Goal: Task Accomplishment & Management: Use online tool/utility

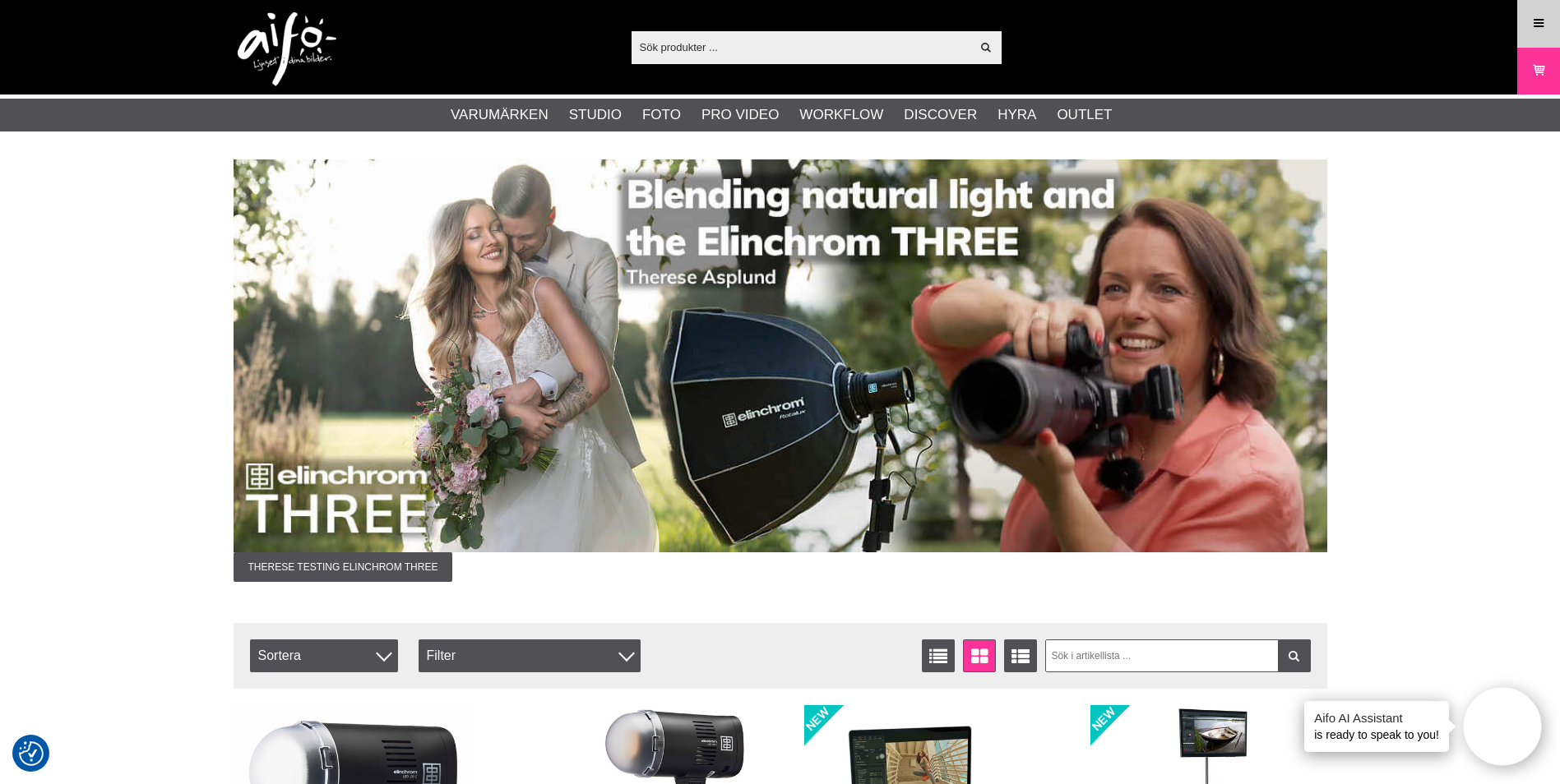
click at [1529, 21] on link "Meny" at bounding box center [1538, 23] width 41 height 39
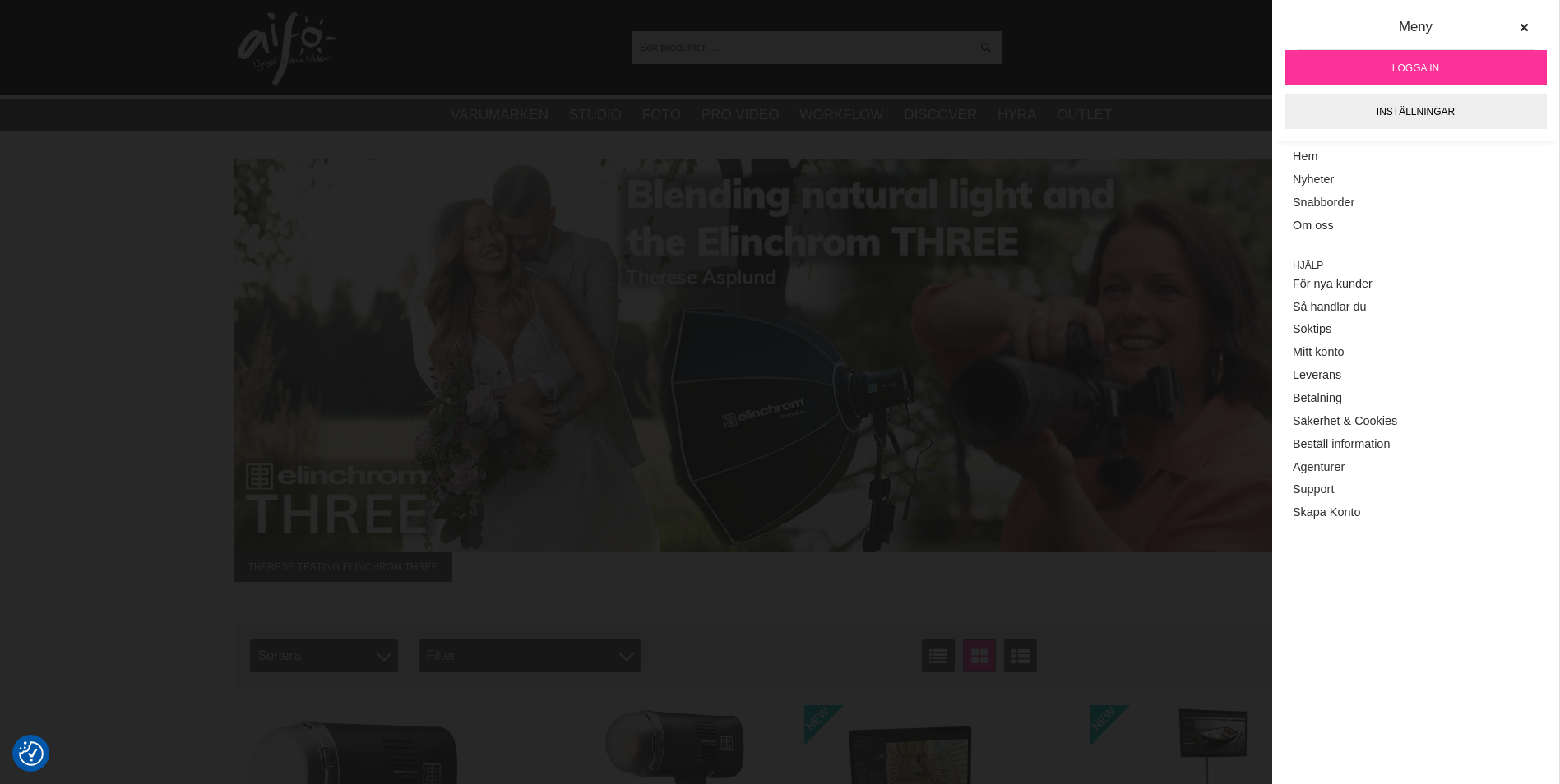
click at [1452, 60] on link "Logga in" at bounding box center [1416, 68] width 263 height 36
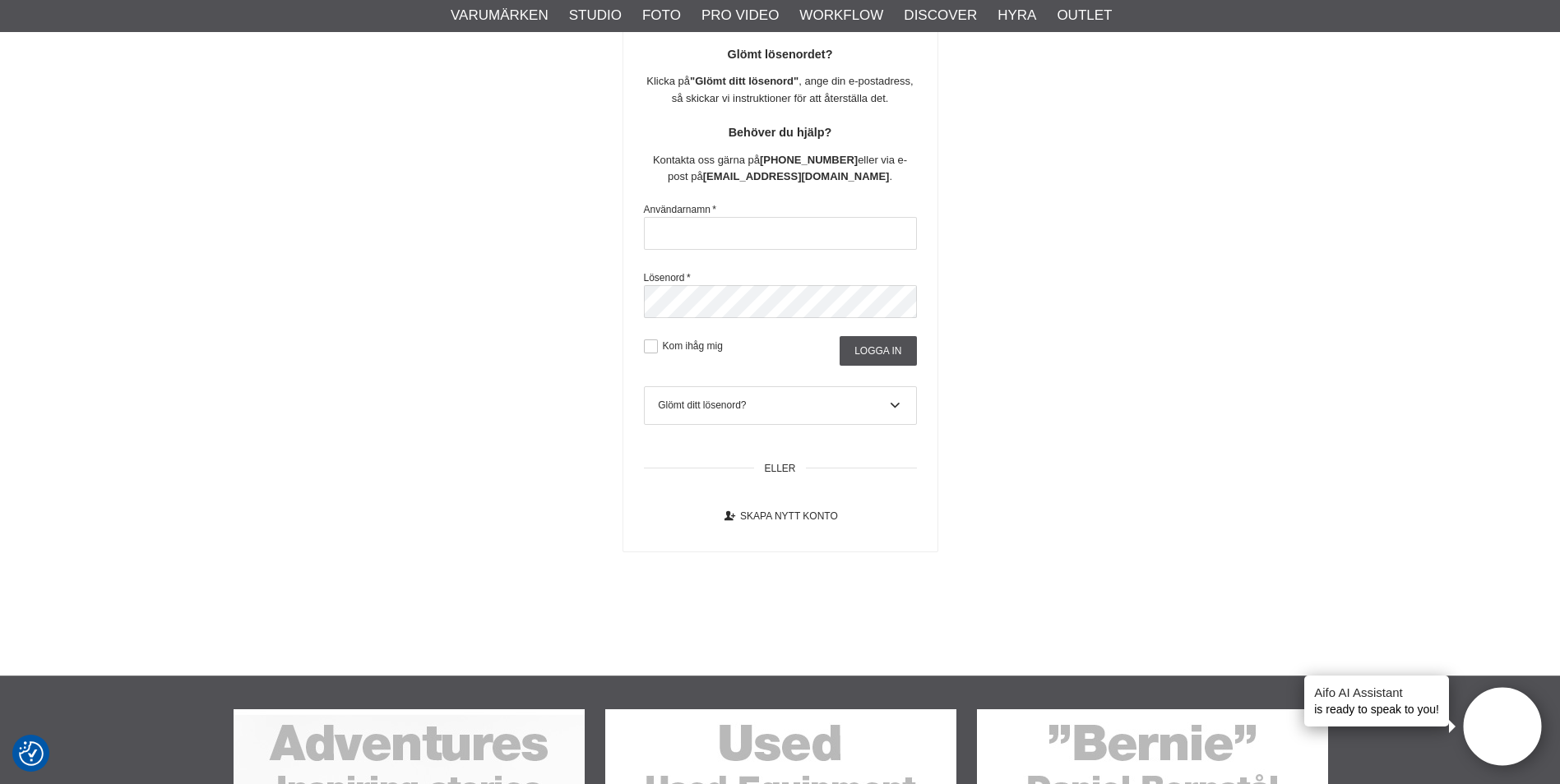
scroll to position [328, 0]
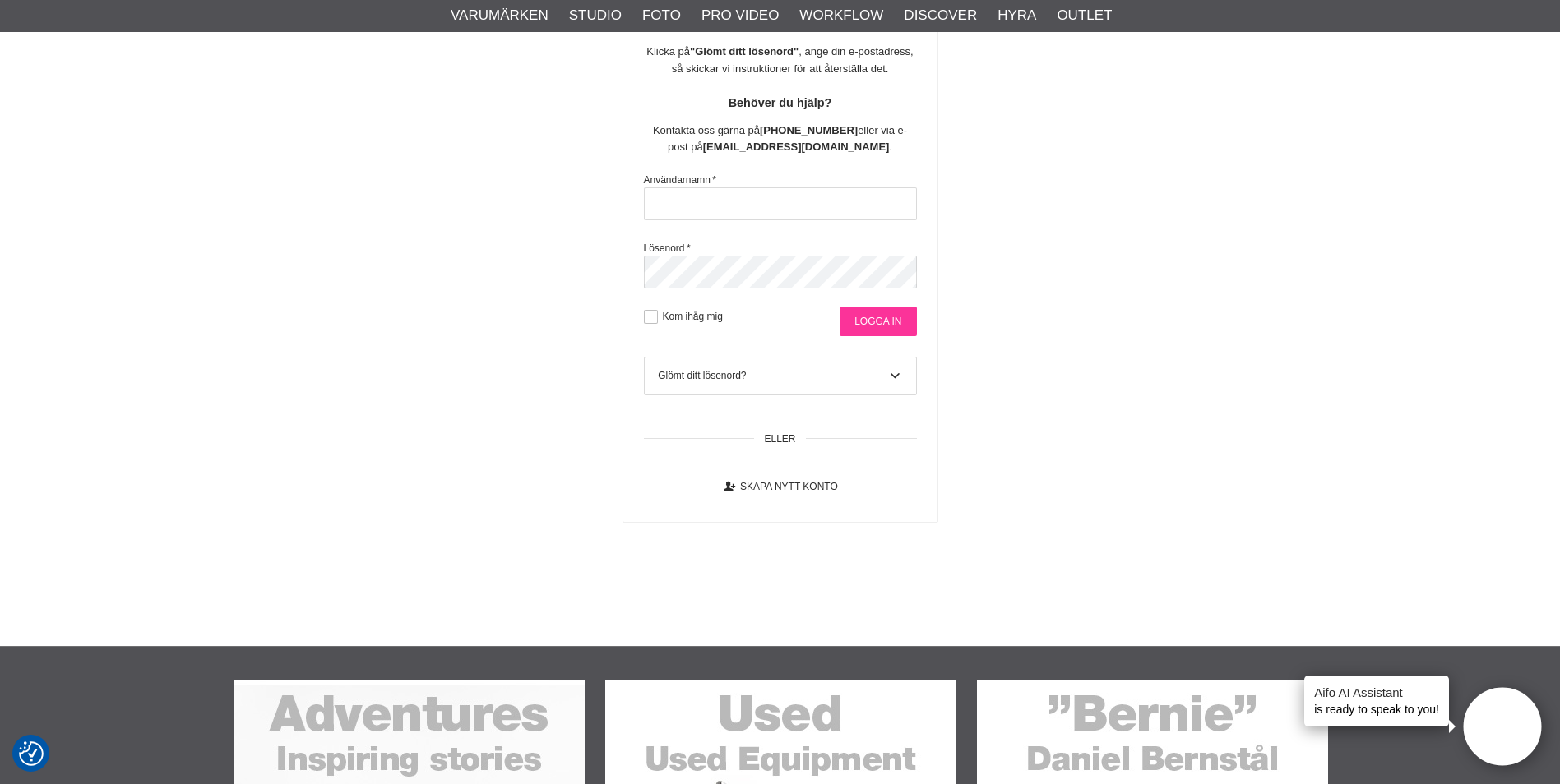
type input "sajber"
click at [880, 318] on input "Logga in" at bounding box center [877, 321] width 77 height 30
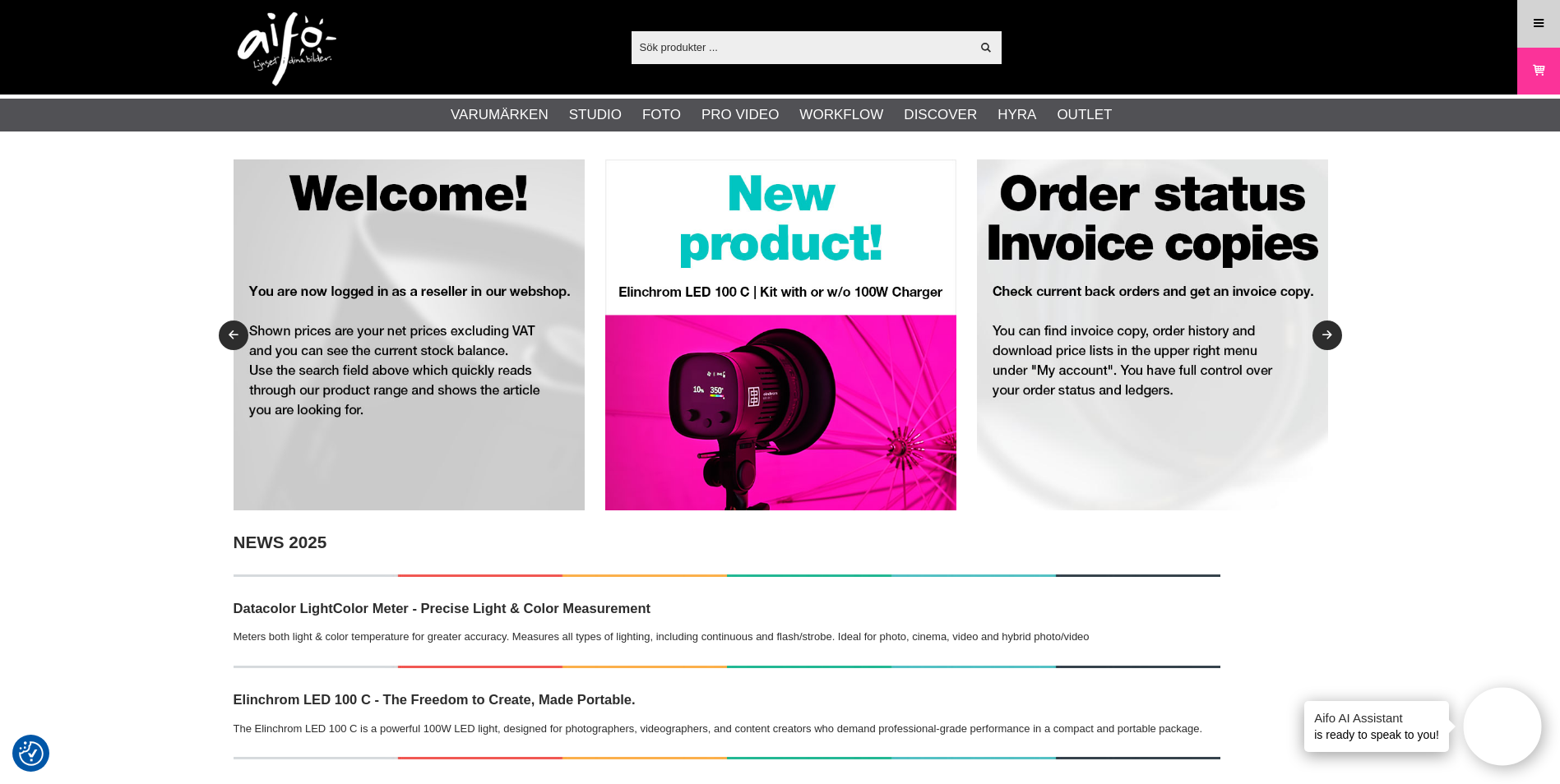
click at [1541, 19] on icon at bounding box center [1538, 24] width 15 height 18
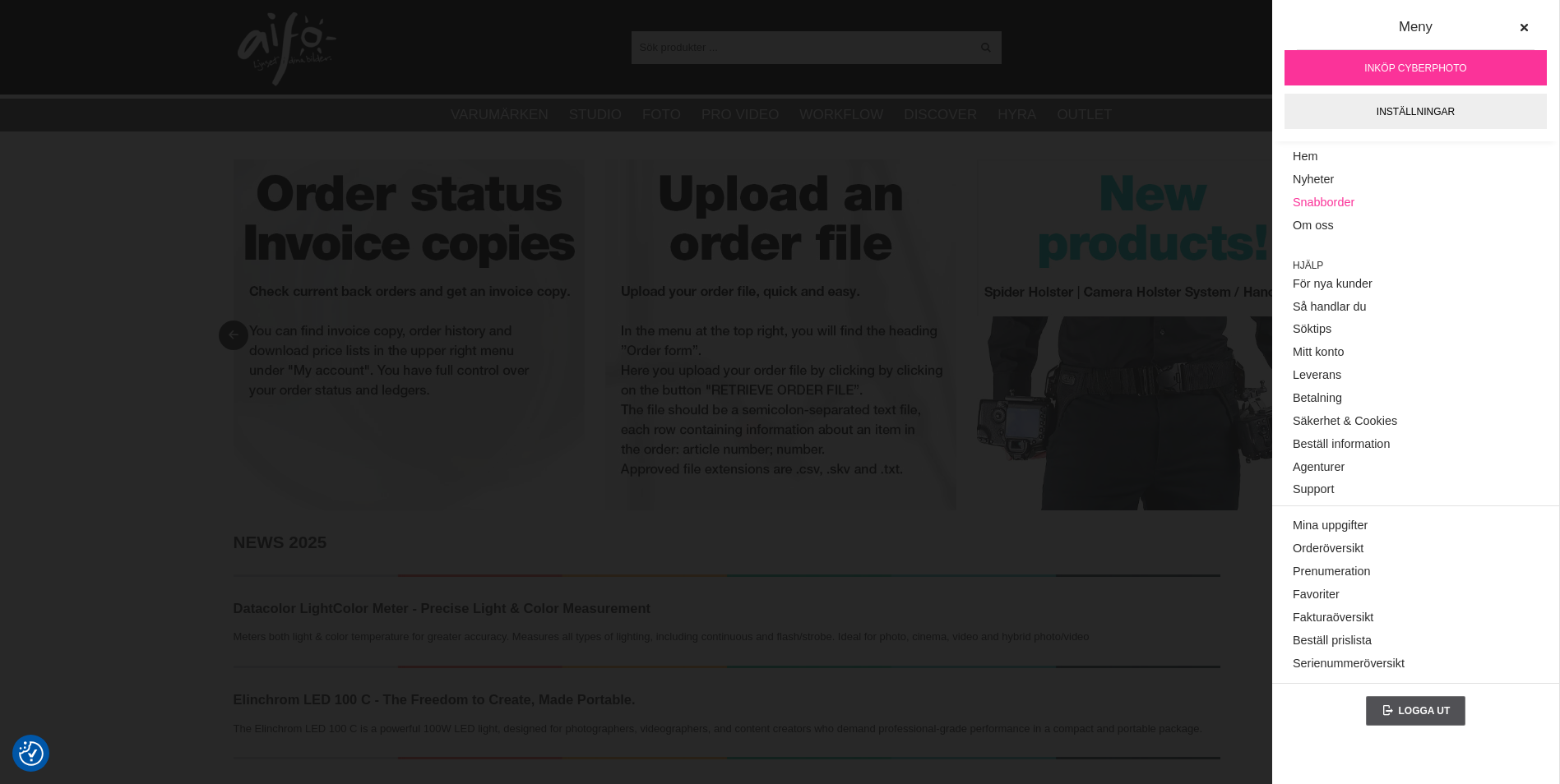
click at [1316, 202] on link "Snabborder" at bounding box center [1416, 202] width 246 height 23
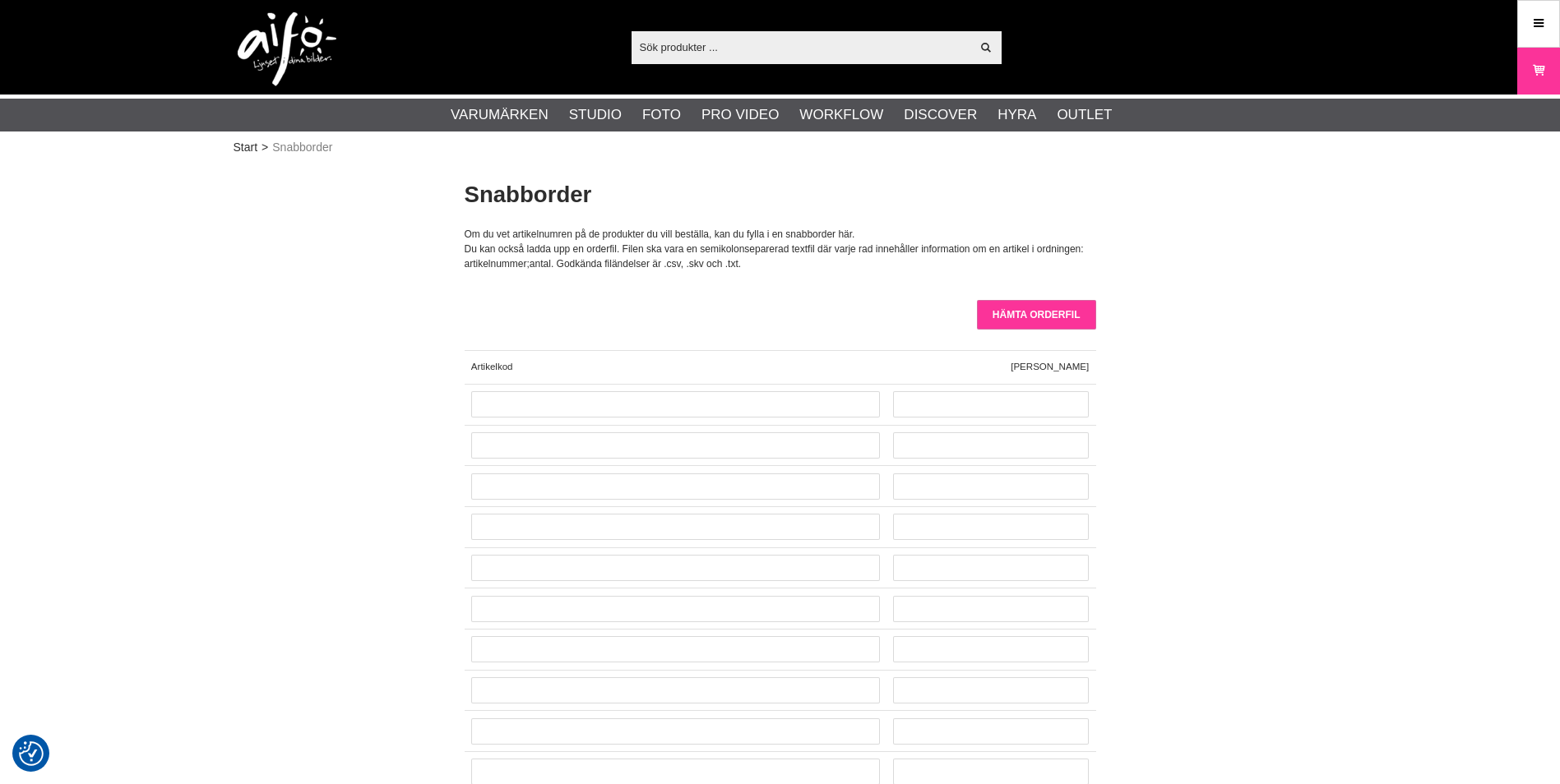
click at [1042, 307] on input "Hämta orderfil" at bounding box center [1036, 315] width 119 height 30
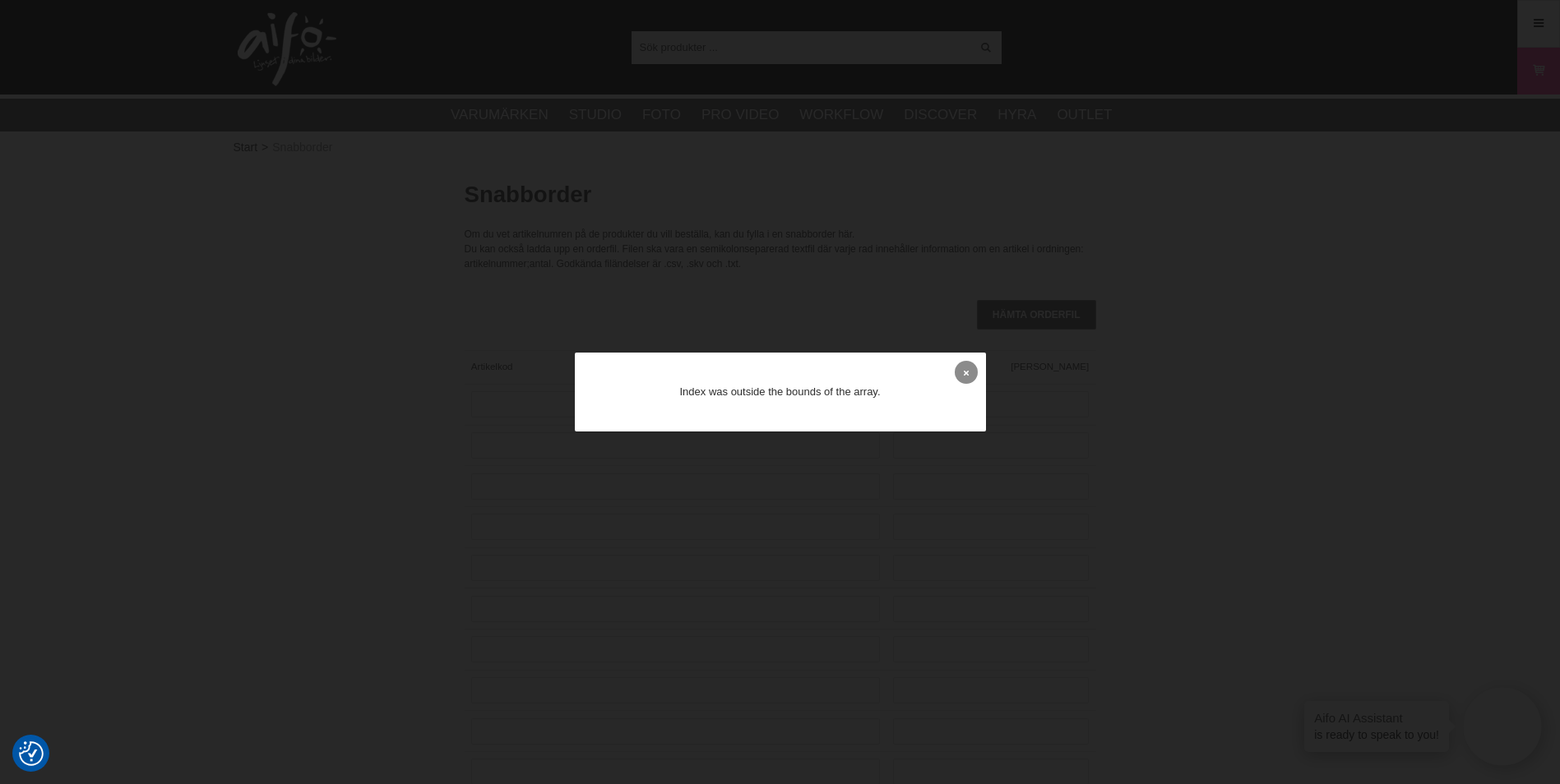
click at [968, 374] on icon at bounding box center [966, 372] width 5 height 9
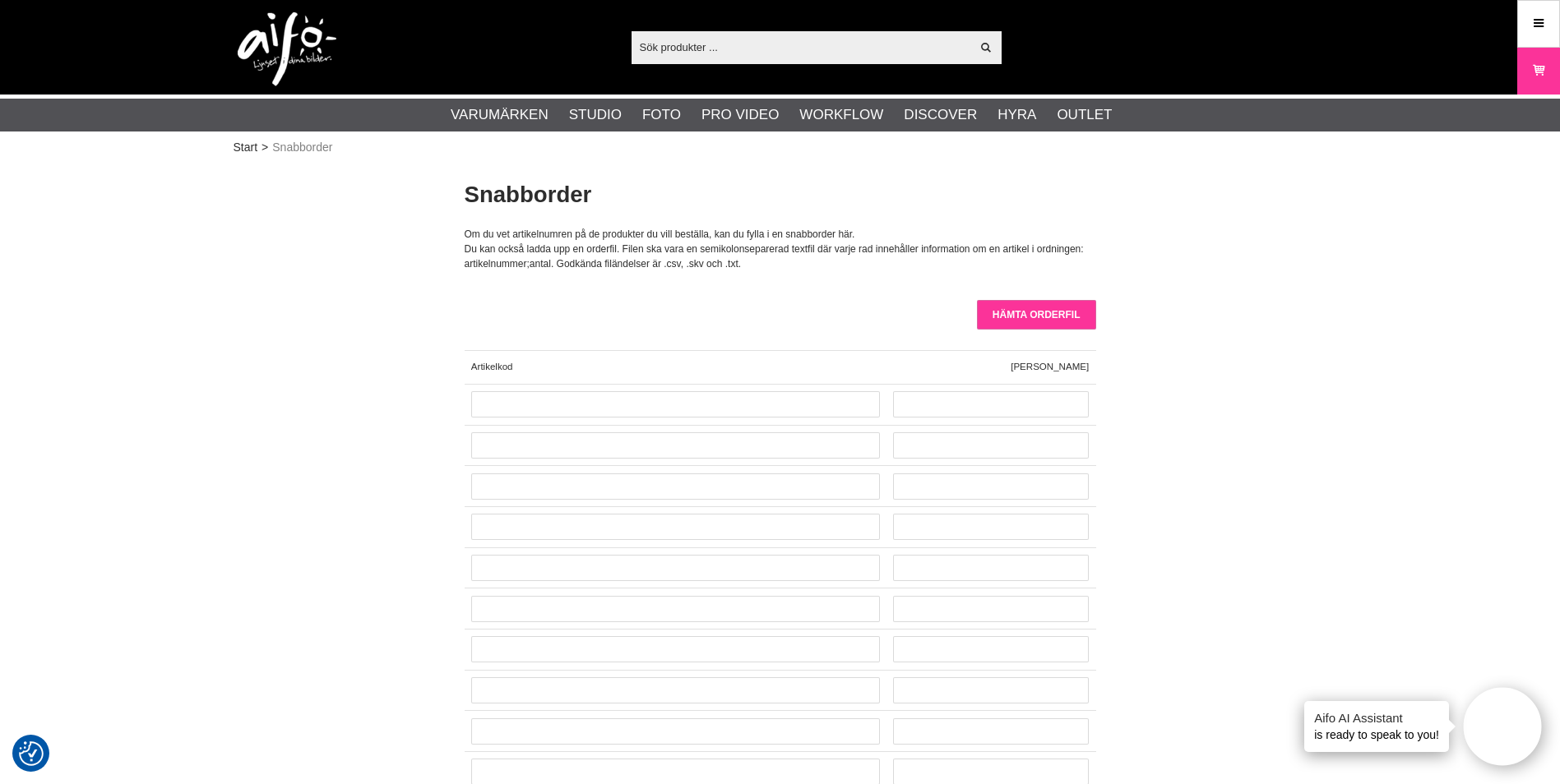
click at [1033, 309] on input "Hämta orderfil" at bounding box center [1036, 315] width 119 height 30
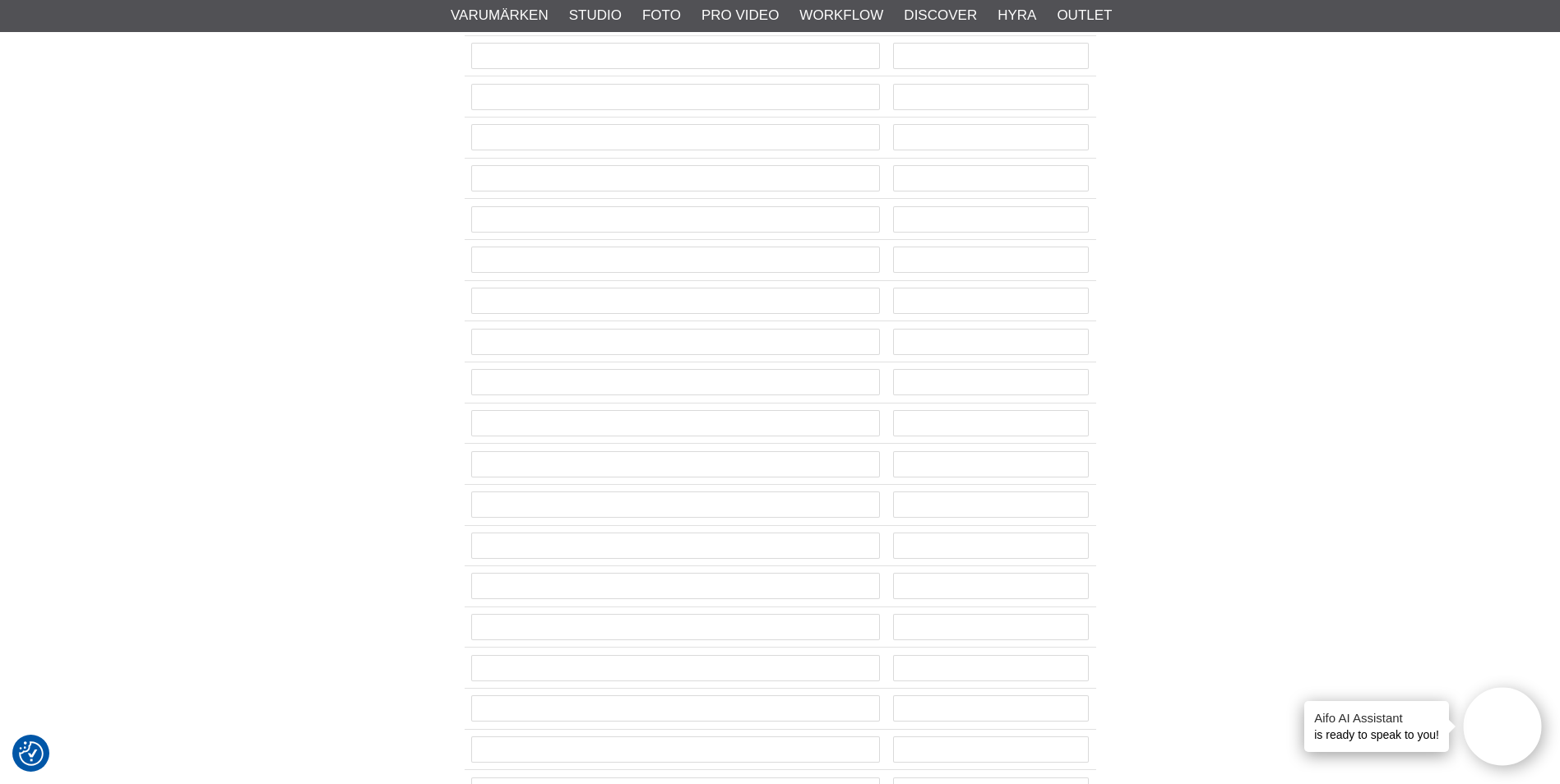
scroll to position [247, 0]
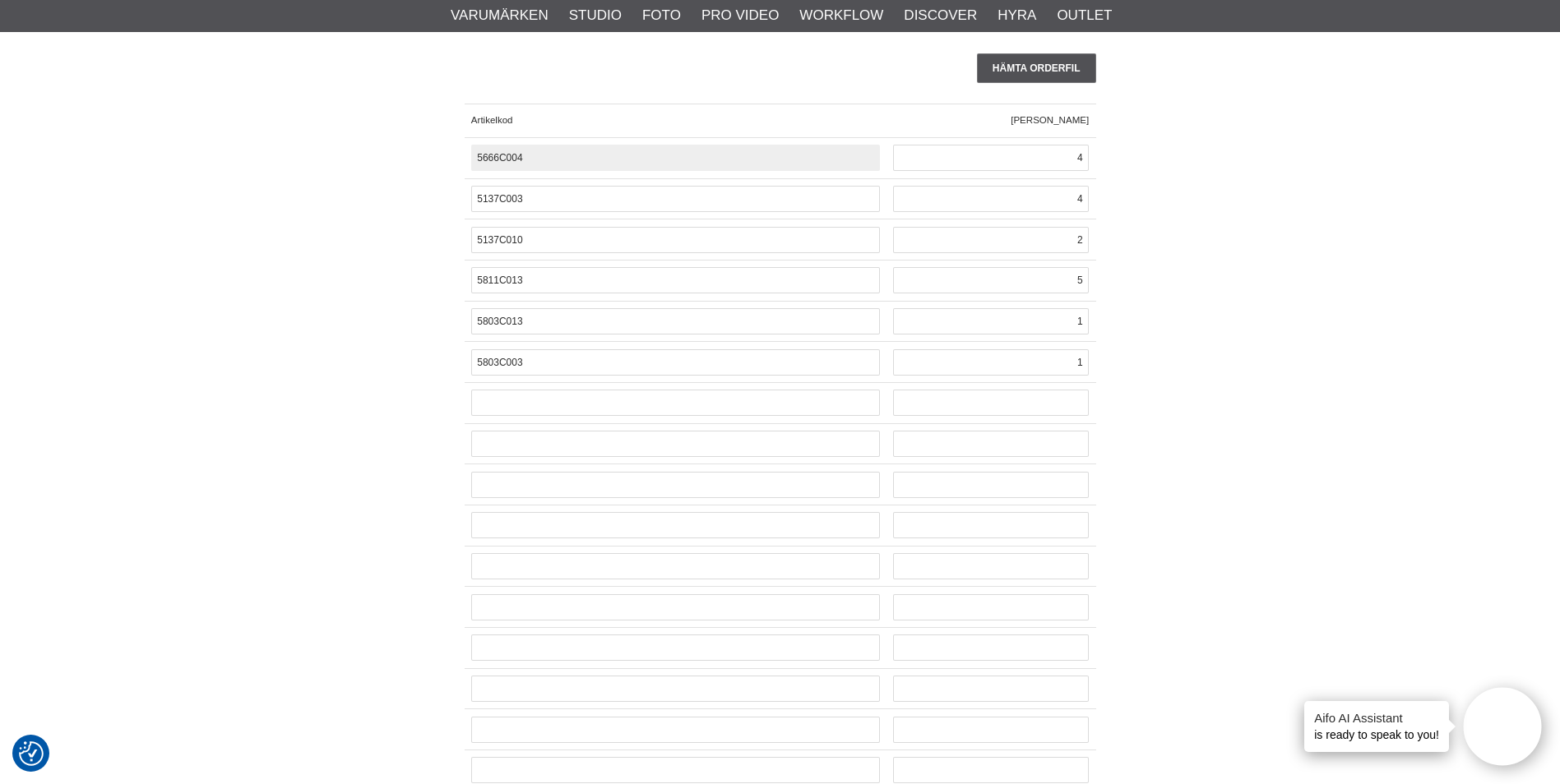
click at [556, 162] on input "5666C004" at bounding box center [675, 157] width 409 height 26
click at [563, 157] on input "5666C004" at bounding box center [675, 157] width 409 height 26
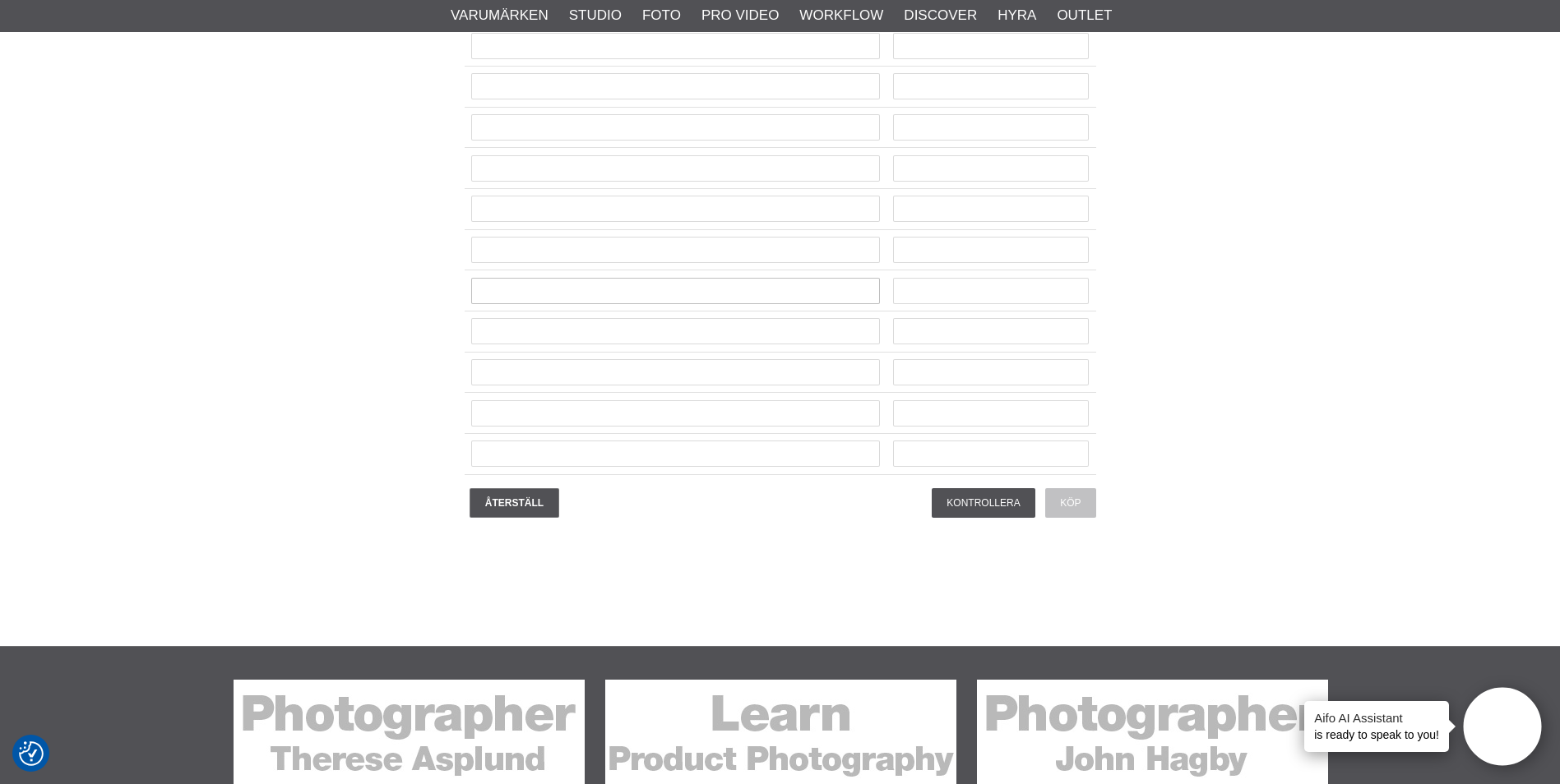
scroll to position [4438, 0]
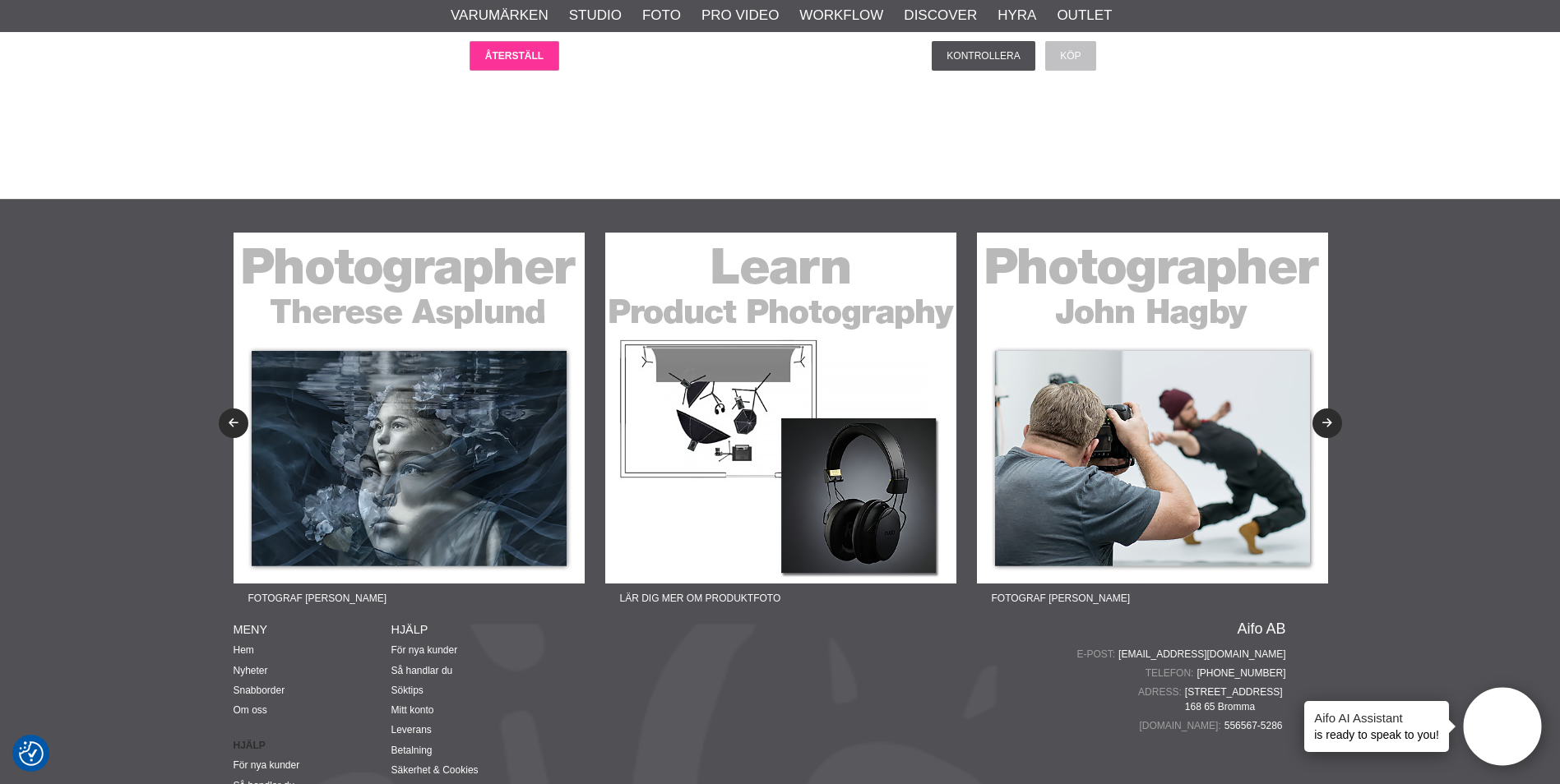
click at [530, 64] on input "Återställ" at bounding box center [515, 56] width 90 height 30
